Goal: Transaction & Acquisition: Purchase product/service

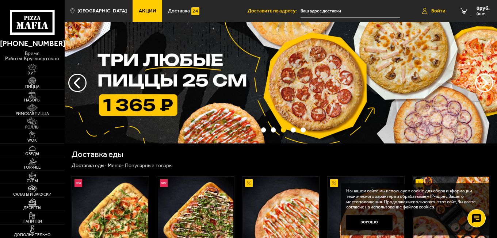
click at [439, 11] on span "Войти" at bounding box center [438, 10] width 14 height 5
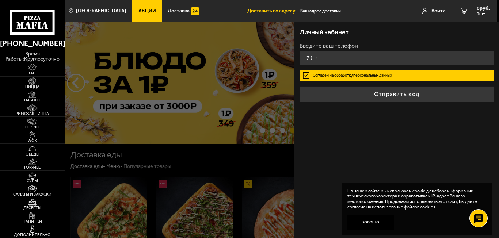
click at [318, 58] on input "+7 ( ) - -" at bounding box center [396, 58] width 194 height 14
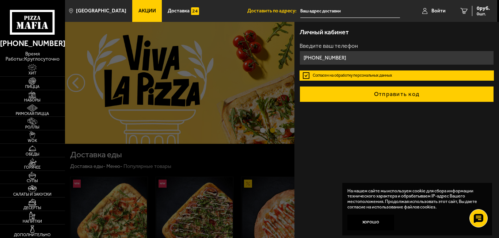
type input "[PHONE_NUMBER]"
click at [393, 94] on button "Отправить код" at bounding box center [396, 94] width 194 height 16
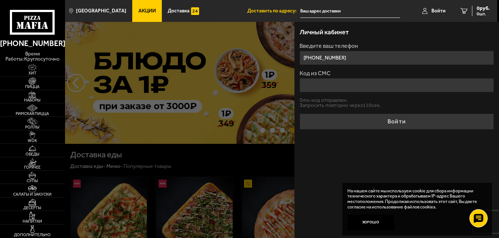
click at [319, 86] on input "Код из СМС" at bounding box center [396, 85] width 194 height 14
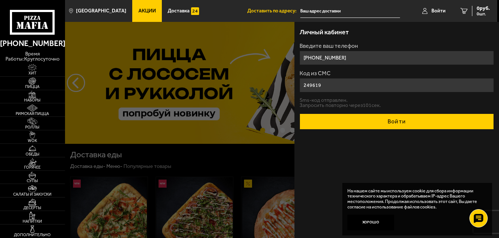
type input "249619"
click at [406, 122] on button "Войти" at bounding box center [396, 121] width 194 height 16
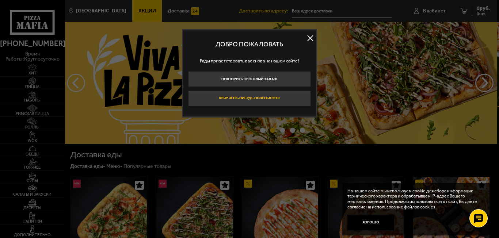
click at [270, 96] on button "Хочу чего-нибудь новенького!" at bounding box center [249, 99] width 123 height 16
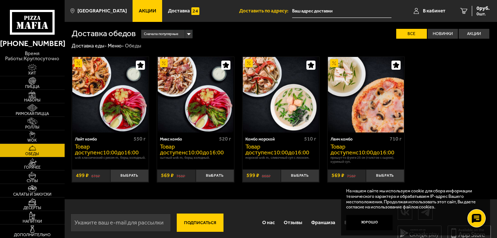
click at [346, 6] on input "text" at bounding box center [341, 11] width 99 height 14
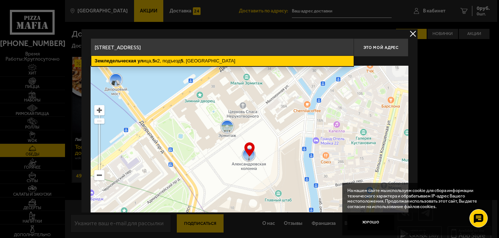
click at [224, 63] on ymaps "Земледельческая [STREET_ADDRESS]" at bounding box center [222, 61] width 262 height 10
type input "[STREET_ADDRESS]"
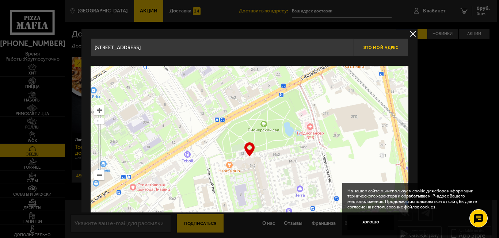
click at [390, 43] on button "Это мой адрес" at bounding box center [380, 47] width 55 height 18
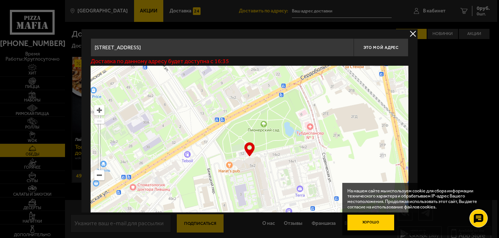
click at [369, 223] on button "Хорошо" at bounding box center [370, 223] width 47 height 16
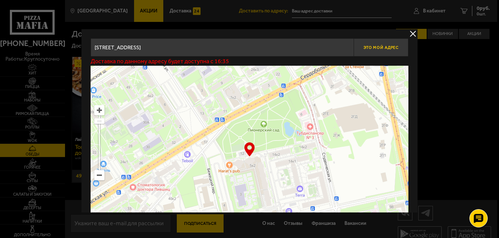
click at [368, 46] on span "Это мой адрес" at bounding box center [380, 47] width 35 height 5
click at [410, 31] on button "delivery type" at bounding box center [412, 33] width 9 height 9
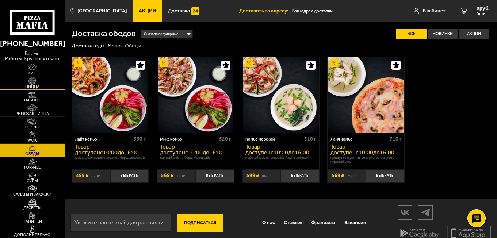
click at [34, 79] on img at bounding box center [32, 80] width 20 height 7
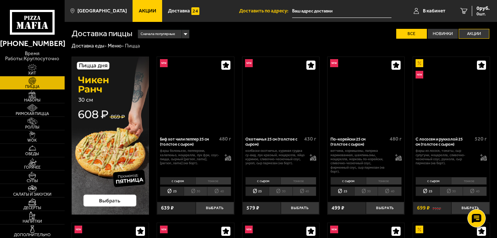
click at [478, 33] on label "Акции" at bounding box center [473, 34] width 31 height 10
click at [0, 0] on input "Акции" at bounding box center [0, 0] width 0 height 0
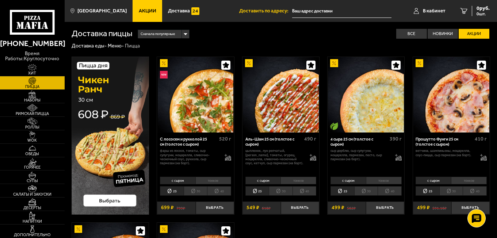
click at [477, 32] on label "Акции" at bounding box center [473, 34] width 31 height 10
click at [0, 0] on input "Акции" at bounding box center [0, 0] width 0 height 0
click at [29, 95] on img at bounding box center [32, 94] width 20 height 7
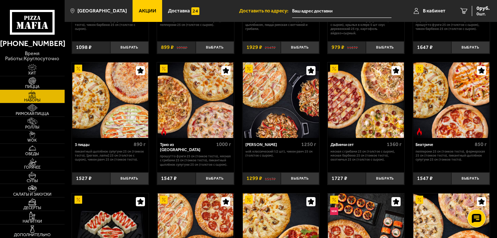
scroll to position [122, 0]
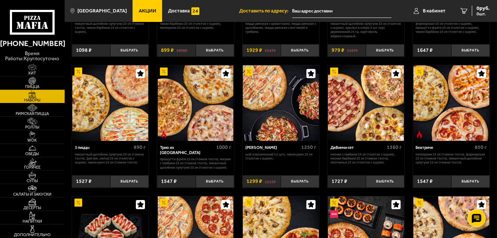
click at [363, 110] on img at bounding box center [366, 103] width 76 height 76
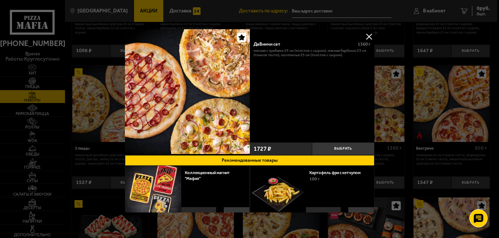
click at [337, 141] on div "ДаВинчи сет 1360 г Мясная с грибами 25 см (толстое с сыром), Мясная Барбекю 25 …" at bounding box center [311, 92] width 125 height 126
click at [335, 146] on button "Выбрать" at bounding box center [343, 148] width 62 height 13
click at [369, 35] on button at bounding box center [368, 36] width 11 height 11
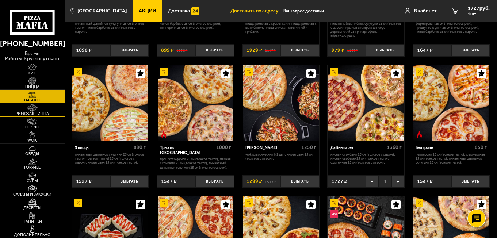
click at [39, 107] on img at bounding box center [32, 107] width 20 height 7
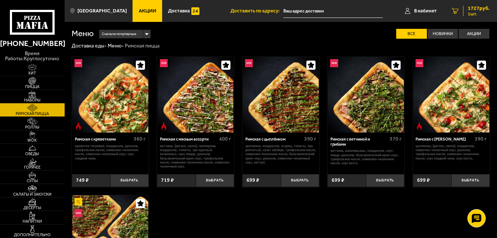
click at [472, 9] on span "1727 руб." at bounding box center [478, 8] width 22 height 5
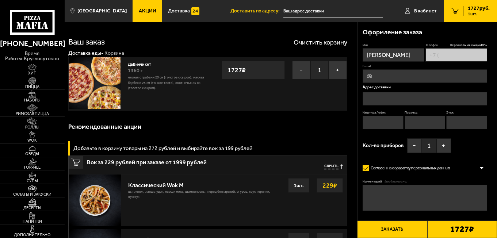
type input "[PHONE_NUMBER]"
type input "[STREET_ADDRESS]"
type input "612"
type input "5"
type input "19"
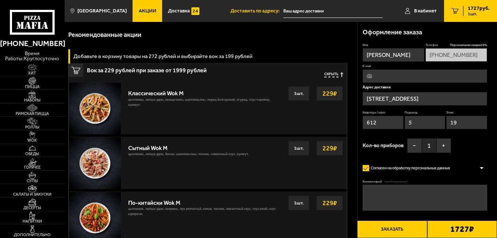
scroll to position [116, 0]
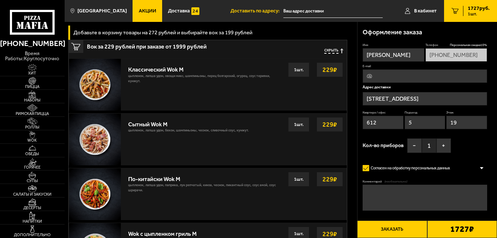
click at [379, 226] on button "Заказать" at bounding box center [392, 229] width 70 height 18
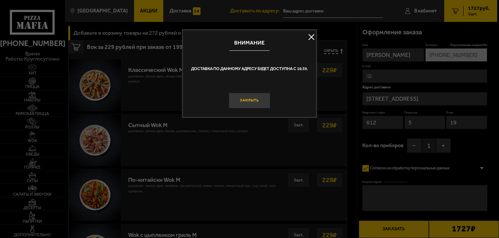
click at [246, 104] on button "Закрыть" at bounding box center [249, 101] width 42 height 16
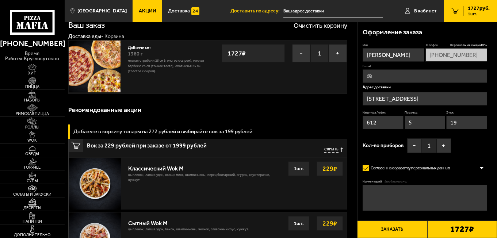
scroll to position [0, 0]
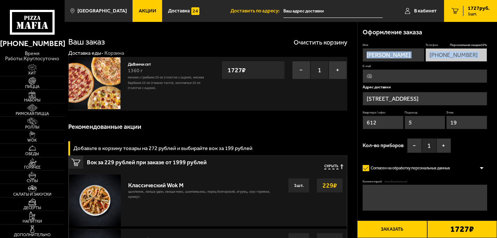
drag, startPoint x: 495, startPoint y: 78, endPoint x: 497, endPoint y: 23, distance: 55.5
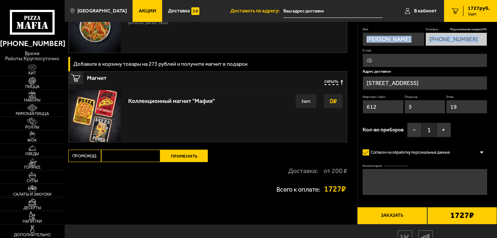
scroll to position [482, 0]
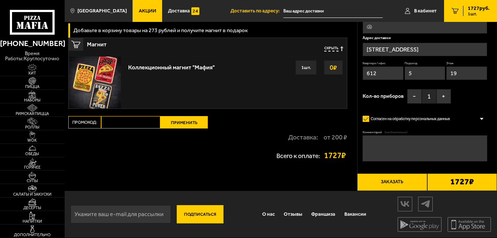
click at [383, 180] on button "Заказать" at bounding box center [392, 182] width 70 height 18
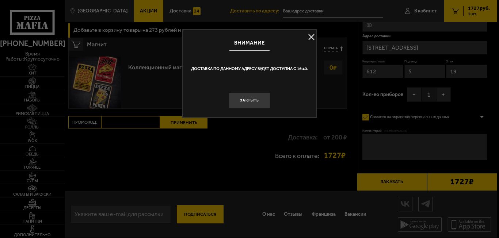
click at [311, 35] on button at bounding box center [311, 37] width 11 height 11
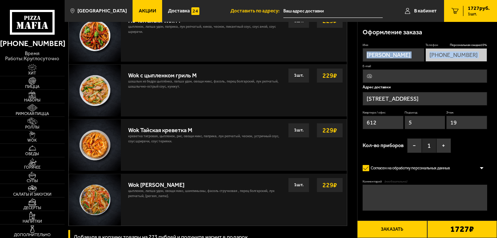
scroll to position [0, 0]
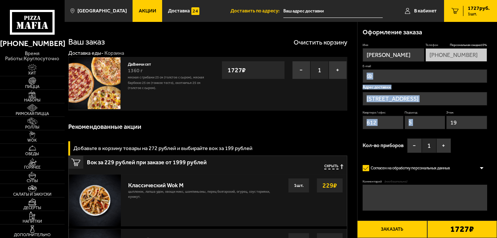
drag, startPoint x: 496, startPoint y: 135, endPoint x: 492, endPoint y: 70, distance: 65.5
click at [492, 70] on div "Оформление заказа Имя [PERSON_NAME] Персональная скидка 10 % [PHONE_NUMBER] E-m…" at bounding box center [427, 132] width 140 height 220
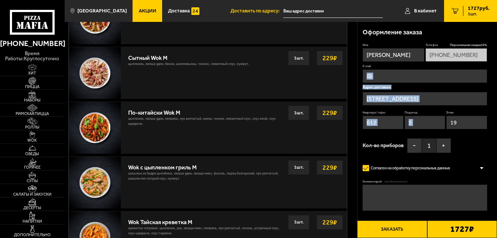
scroll to position [199, 0]
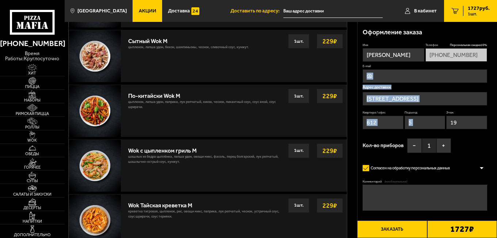
click at [473, 144] on div "Имя [PERSON_NAME] скидка 10 % [PHONE_NUMBER] E-mail Адрес доставки [STREET_ADDR…" at bounding box center [424, 99] width 124 height 113
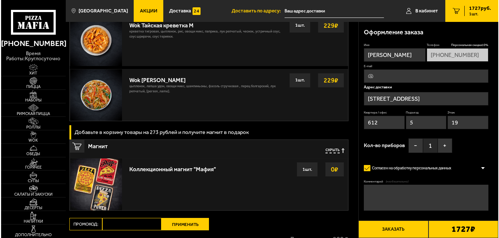
scroll to position [482, 0]
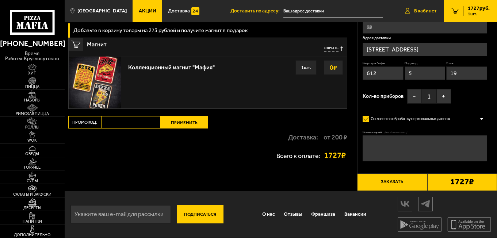
click at [420, 10] on span "В кабинет" at bounding box center [425, 10] width 23 height 5
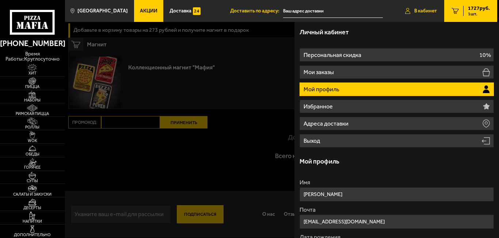
type input "[STREET_ADDRESS]"
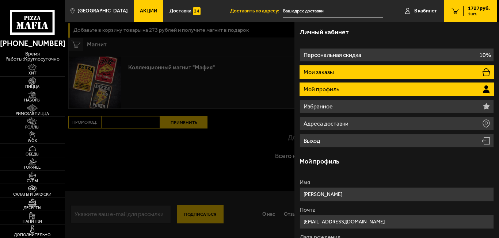
click at [313, 68] on li "Мои заказы" at bounding box center [396, 72] width 194 height 14
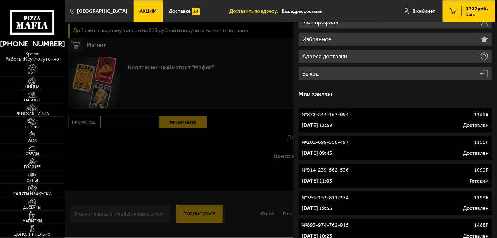
scroll to position [0, 0]
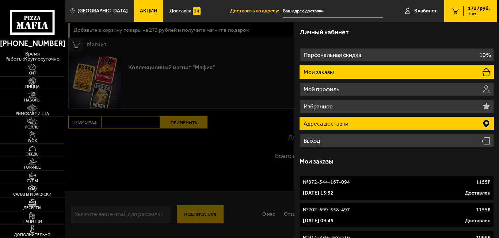
click at [338, 123] on p "Адреса доставки" at bounding box center [326, 124] width 46 height 6
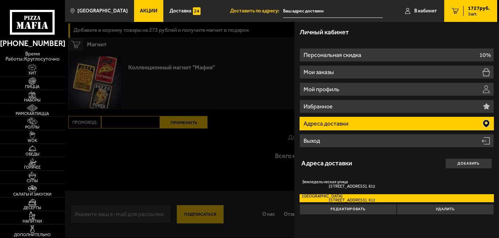
click at [239, 163] on div at bounding box center [314, 141] width 499 height 238
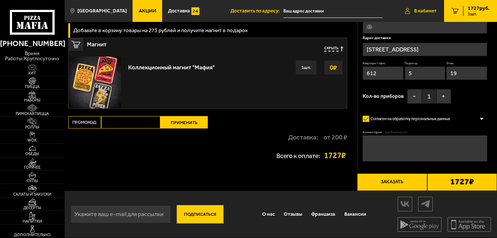
click at [418, 9] on span "В кабинет" at bounding box center [425, 10] width 23 height 5
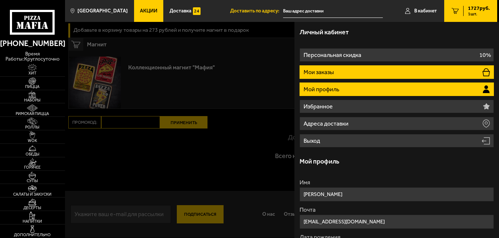
click at [356, 68] on li "Мои заказы" at bounding box center [396, 72] width 194 height 14
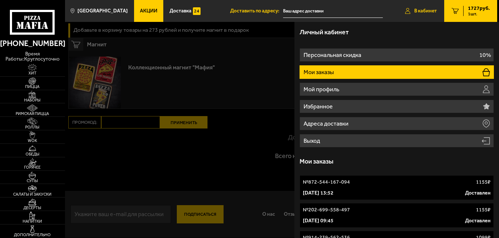
click at [427, 8] on link "В кабинет" at bounding box center [420, 11] width 46 height 22
click at [418, 11] on span "В кабинет" at bounding box center [425, 10] width 23 height 5
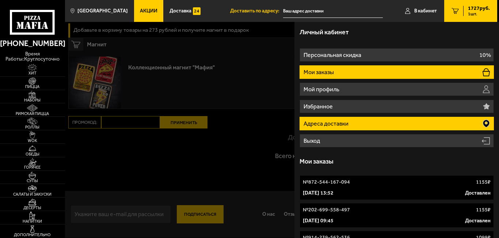
click at [337, 121] on p "Адреса доставки" at bounding box center [326, 124] width 46 height 6
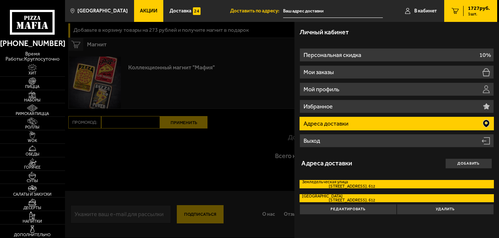
click at [335, 180] on label "[GEOGRAPHIC_DATA][STREET_ADDRESS] кв. 612" at bounding box center [396, 184] width 194 height 8
click at [0, 0] on input "[GEOGRAPHIC_DATA][STREET_ADDRESS] кв. 612" at bounding box center [0, 0] width 0 height 0
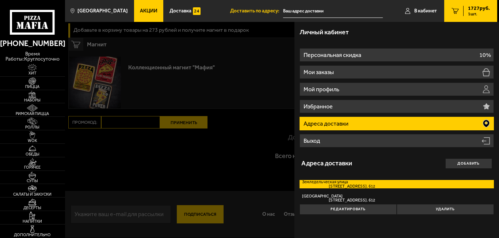
type input "[STREET_ADDRESS]"
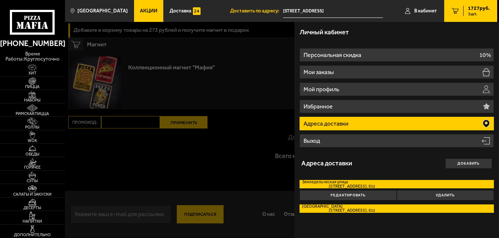
click at [343, 209] on span "[STREET_ADDRESS]. 612" at bounding box center [338, 210] width 73 height 4
click at [0, 0] on input "[STREET_ADDRESS] 612" at bounding box center [0, 0] width 0 height 0
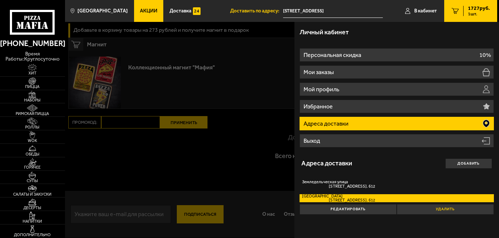
click at [450, 206] on button "Удалить" at bounding box center [444, 209] width 97 height 10
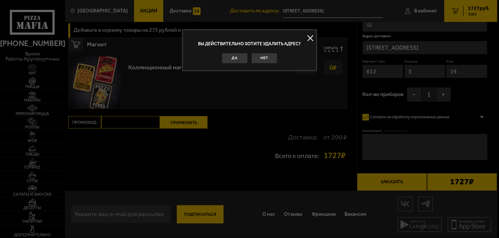
click at [415, 14] on div at bounding box center [249, 119] width 499 height 238
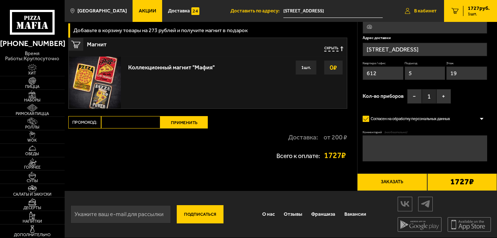
click at [415, 14] on link "В кабинет" at bounding box center [420, 11] width 46 height 22
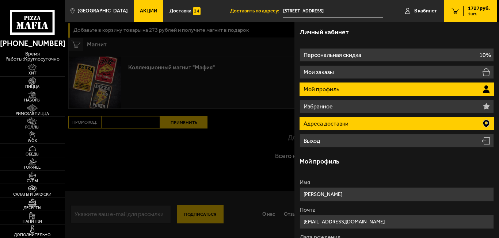
click at [370, 122] on li "Адреса доставки" at bounding box center [396, 124] width 194 height 14
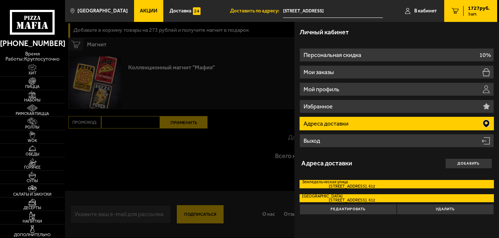
click at [342, 185] on span "[STREET_ADDRESS]. 612" at bounding box center [338, 186] width 73 height 4
click at [0, 0] on input "[GEOGRAPHIC_DATA][STREET_ADDRESS] кв. 612" at bounding box center [0, 0] width 0 height 0
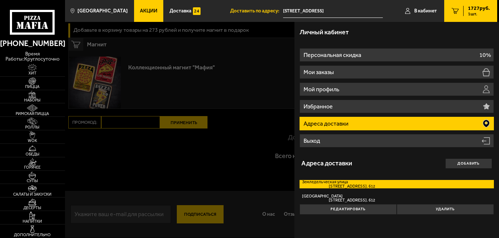
type input "[STREET_ADDRESS]"
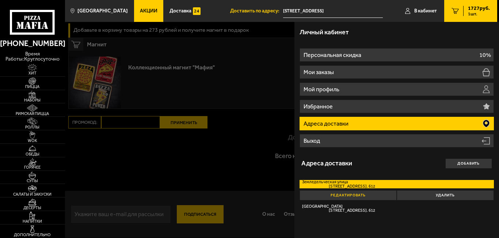
click at [341, 196] on button "Редактировать" at bounding box center [347, 195] width 97 height 10
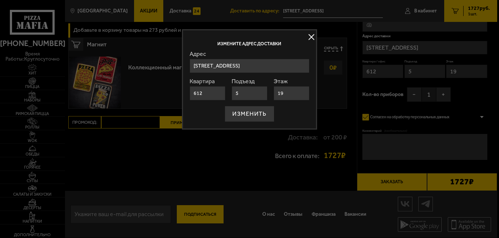
click at [313, 35] on button at bounding box center [311, 37] width 11 height 11
